Goal: Information Seeking & Learning: Learn about a topic

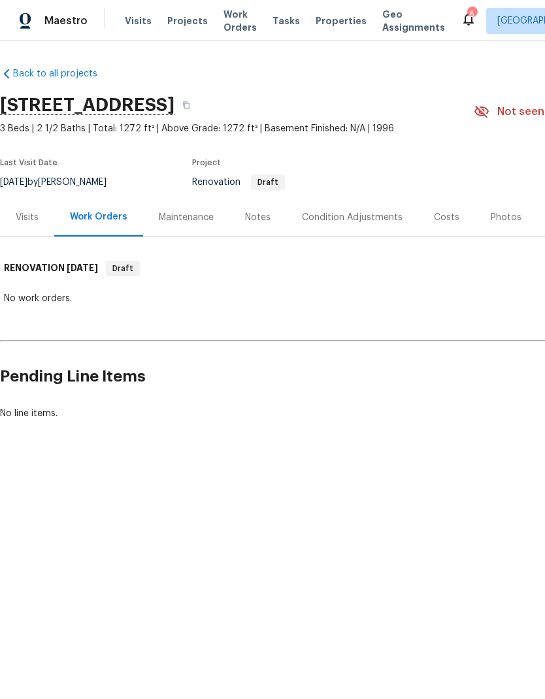
click at [347, 219] on div "Condition Adjustments" at bounding box center [352, 217] width 101 height 13
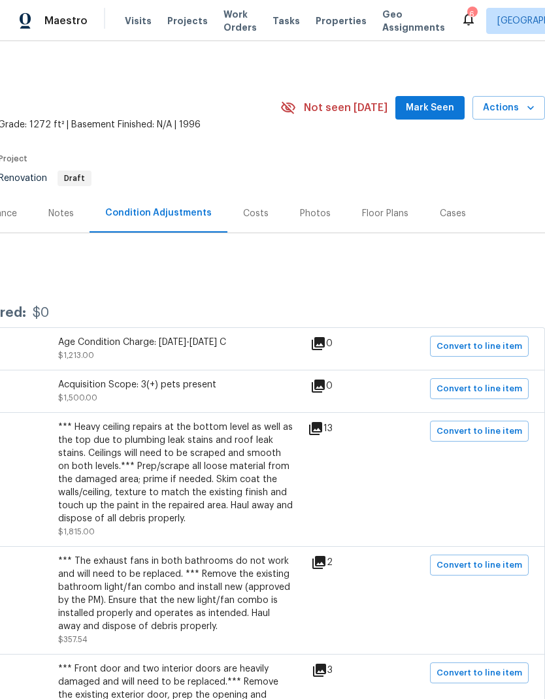
scroll to position [4, 193]
click at [322, 428] on icon at bounding box center [315, 428] width 13 height 13
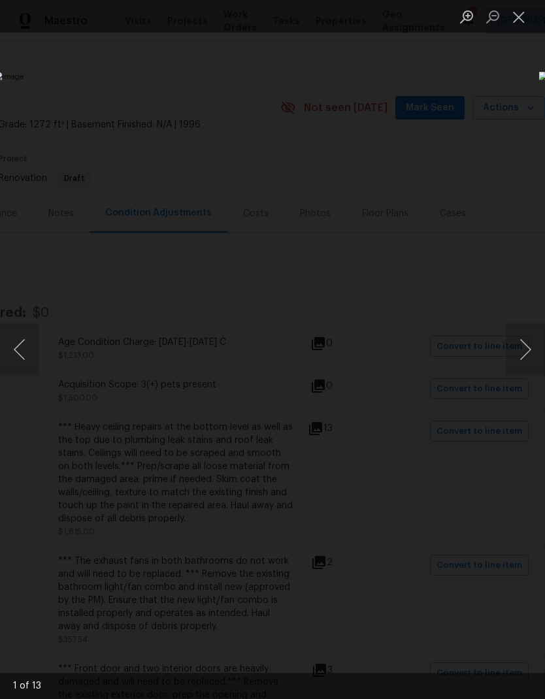
click at [526, 345] on button "Next image" at bounding box center [524, 349] width 39 height 52
click at [520, 345] on button "Next image" at bounding box center [524, 349] width 39 height 52
click at [522, 344] on button "Next image" at bounding box center [524, 349] width 39 height 52
click at [522, 345] on button "Next image" at bounding box center [524, 349] width 39 height 52
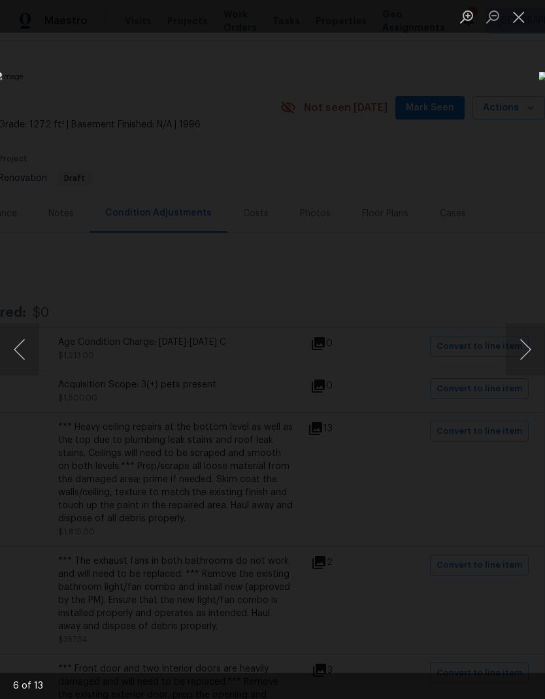
click at [522, 344] on button "Next image" at bounding box center [524, 349] width 39 height 52
click at [522, 348] on button "Next image" at bounding box center [524, 349] width 39 height 52
click at [522, 347] on button "Next image" at bounding box center [524, 349] width 39 height 52
click at [522, 345] on button "Next image" at bounding box center [524, 349] width 39 height 52
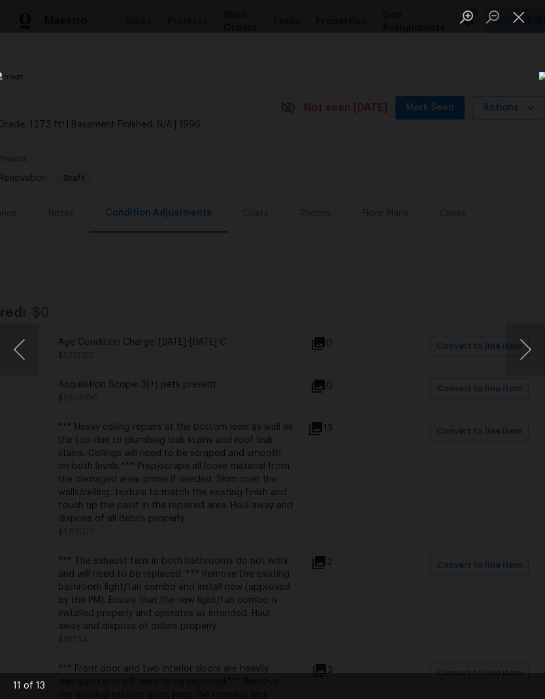
click at [517, 347] on button "Next image" at bounding box center [524, 349] width 39 height 52
click at [522, 343] on button "Next image" at bounding box center [524, 349] width 39 height 52
click at [523, 340] on button "Next image" at bounding box center [524, 349] width 39 height 52
click at [522, 340] on button "Next image" at bounding box center [524, 349] width 39 height 52
click at [521, 20] on button "Close lightbox" at bounding box center [518, 16] width 26 height 23
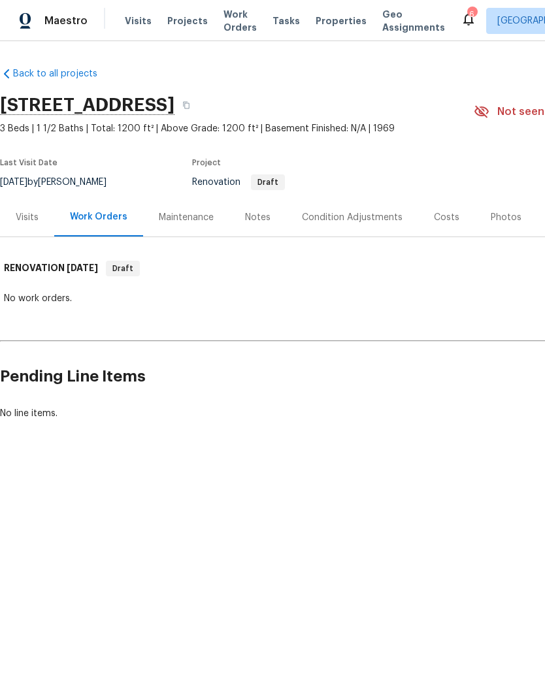
click at [372, 212] on div "Condition Adjustments" at bounding box center [352, 217] width 101 height 13
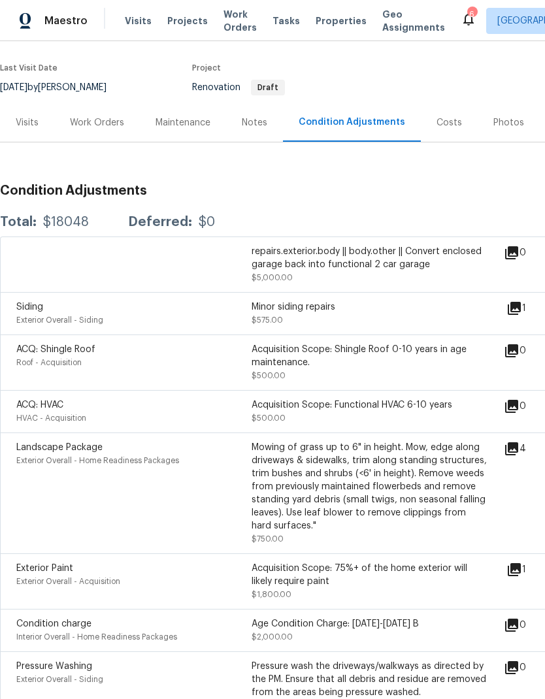
scroll to position [96, 0]
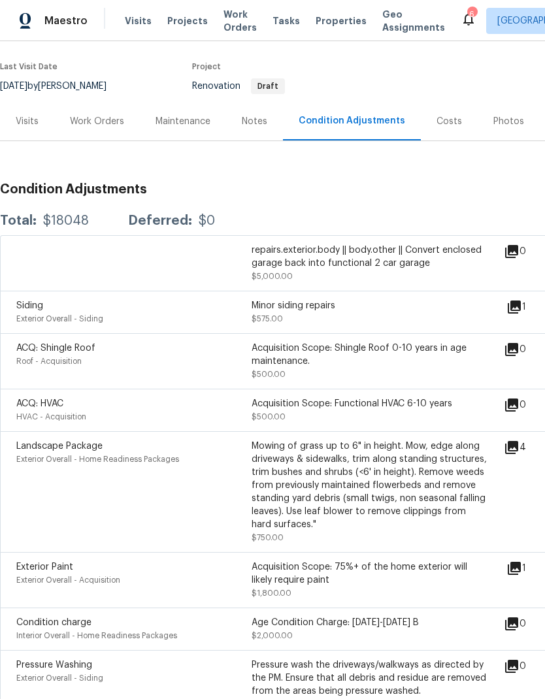
click at [520, 311] on icon at bounding box center [513, 306] width 13 height 13
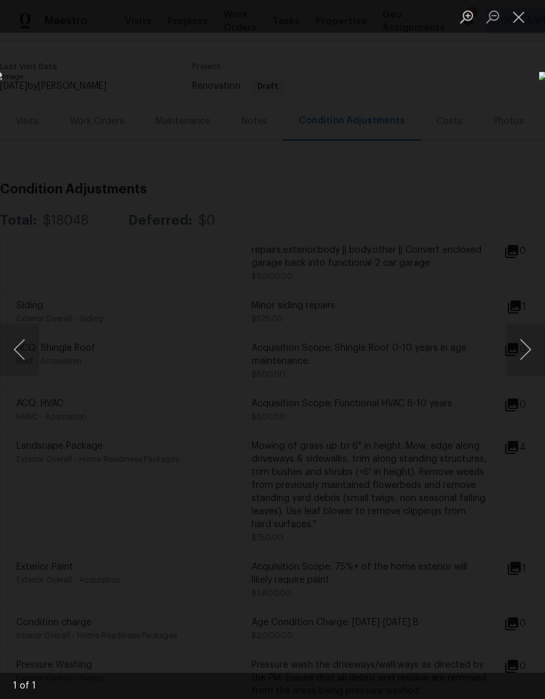
click at [522, 16] on button "Close lightbox" at bounding box center [518, 16] width 26 height 23
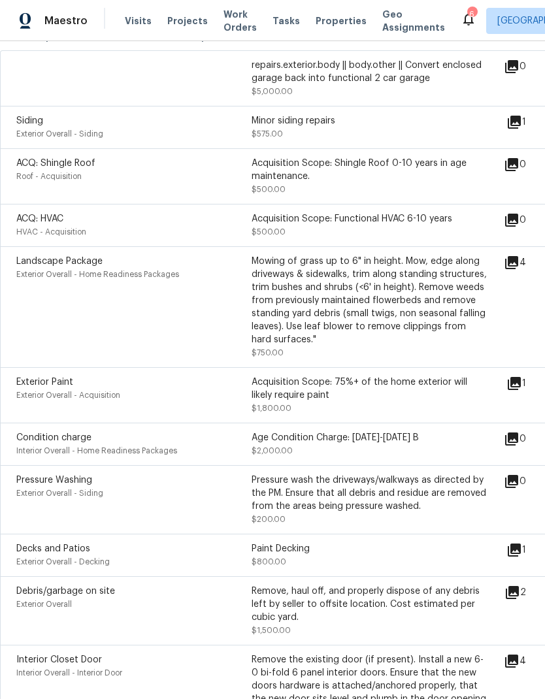
scroll to position [280, 1]
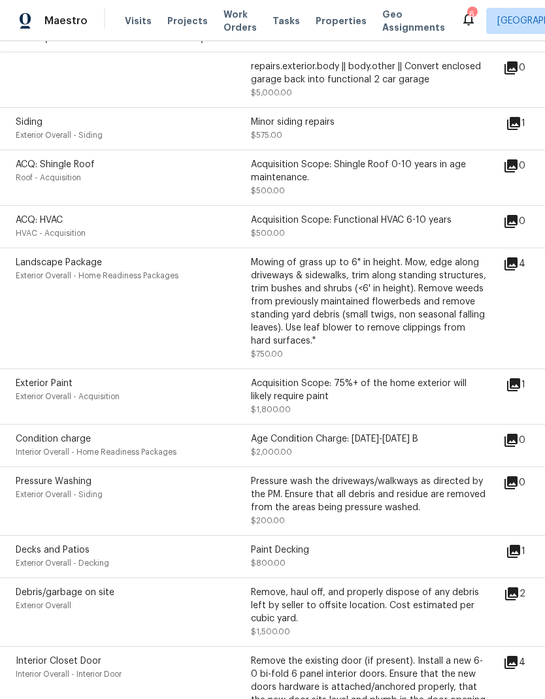
click at [519, 264] on icon at bounding box center [511, 264] width 16 height 16
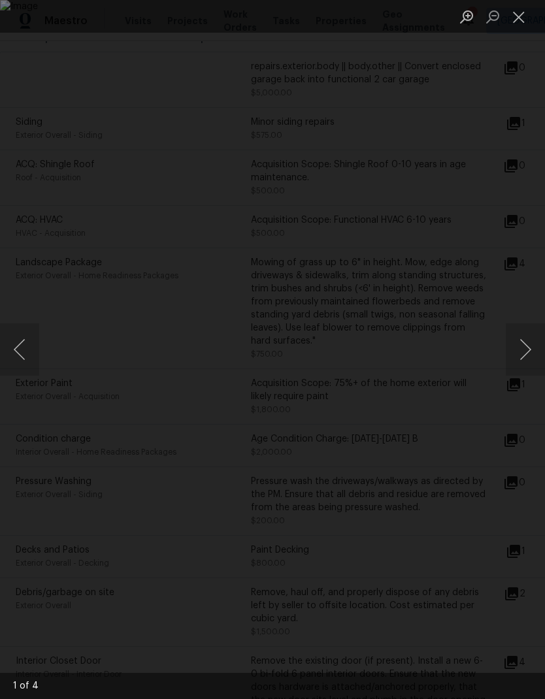
click at [527, 345] on button "Next image" at bounding box center [524, 349] width 39 height 52
click at [529, 344] on button "Next image" at bounding box center [524, 349] width 39 height 52
click at [527, 346] on button "Next image" at bounding box center [524, 349] width 39 height 52
click at [527, 347] on button "Next image" at bounding box center [524, 349] width 39 height 52
click at [527, 345] on button "Next image" at bounding box center [524, 349] width 39 height 52
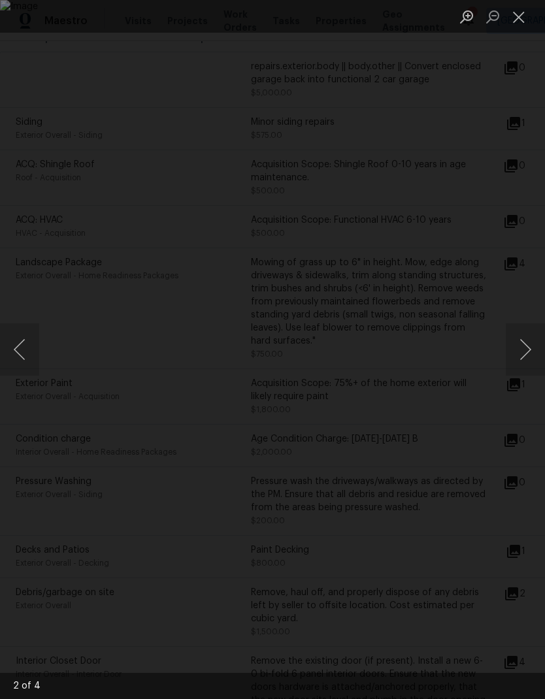
click at [521, 22] on button "Close lightbox" at bounding box center [518, 16] width 26 height 23
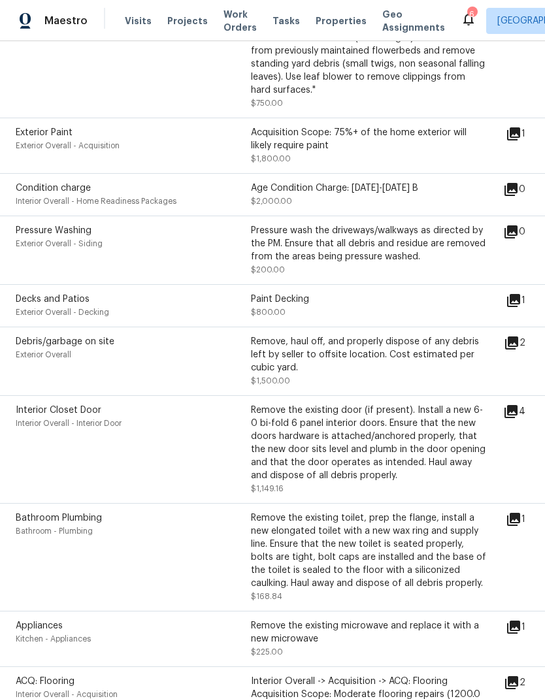
scroll to position [532, 1]
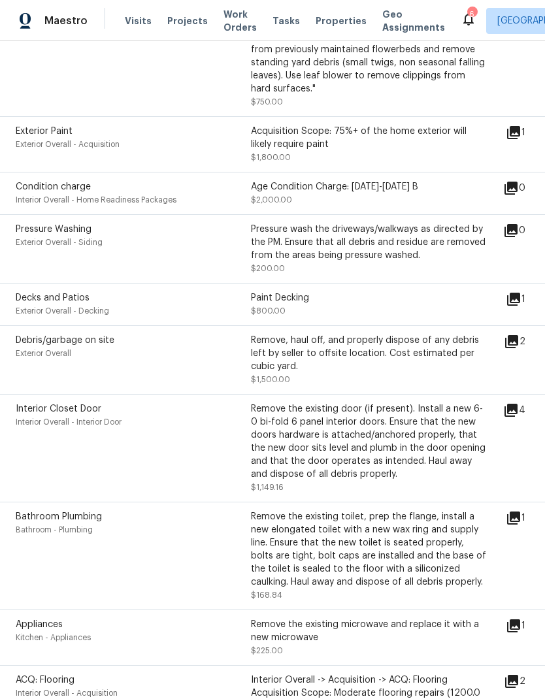
click at [520, 306] on icon at bounding box center [513, 299] width 13 height 13
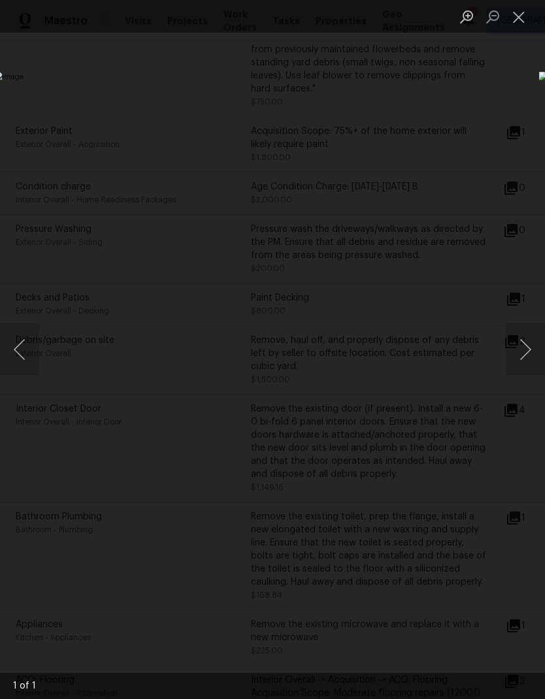
click at [524, 20] on button "Close lightbox" at bounding box center [518, 16] width 26 height 23
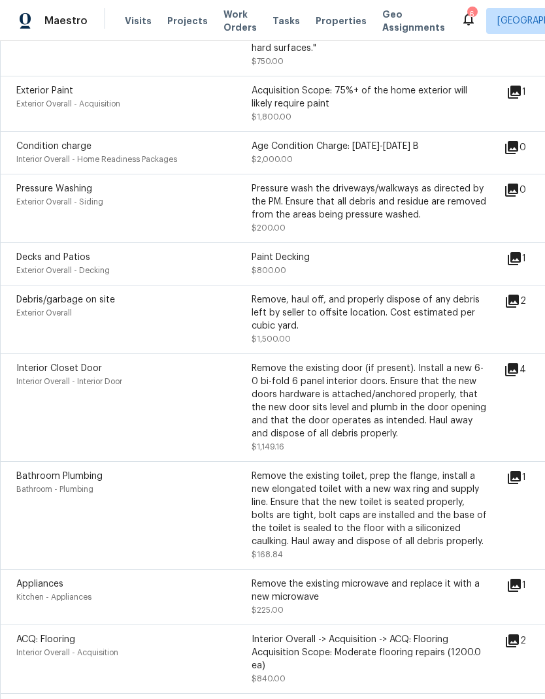
scroll to position [572, 0]
click at [518, 376] on icon at bounding box center [511, 369] width 13 height 13
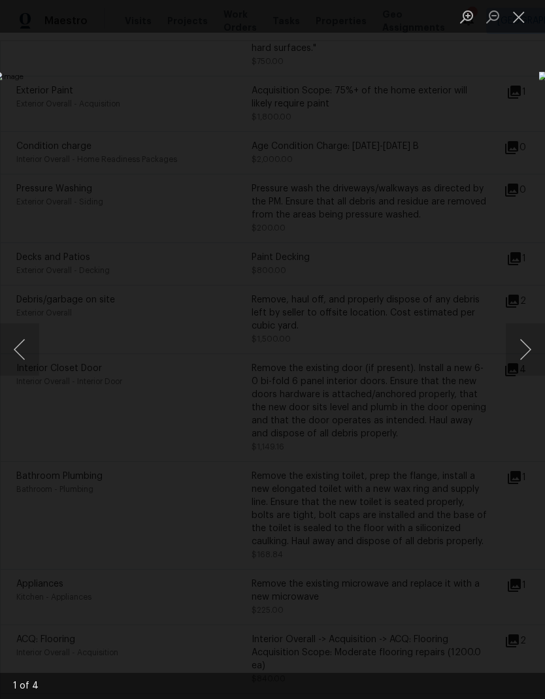
click at [519, 25] on button "Close lightbox" at bounding box center [518, 16] width 26 height 23
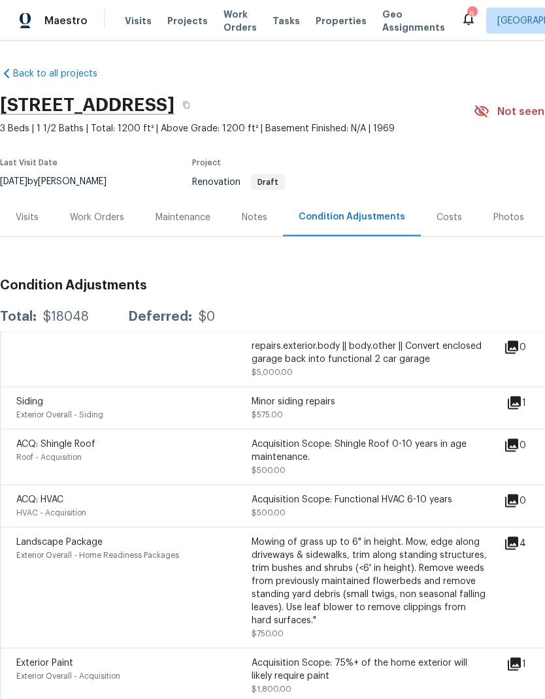
scroll to position [0, 0]
